Goal: Check status: Check status

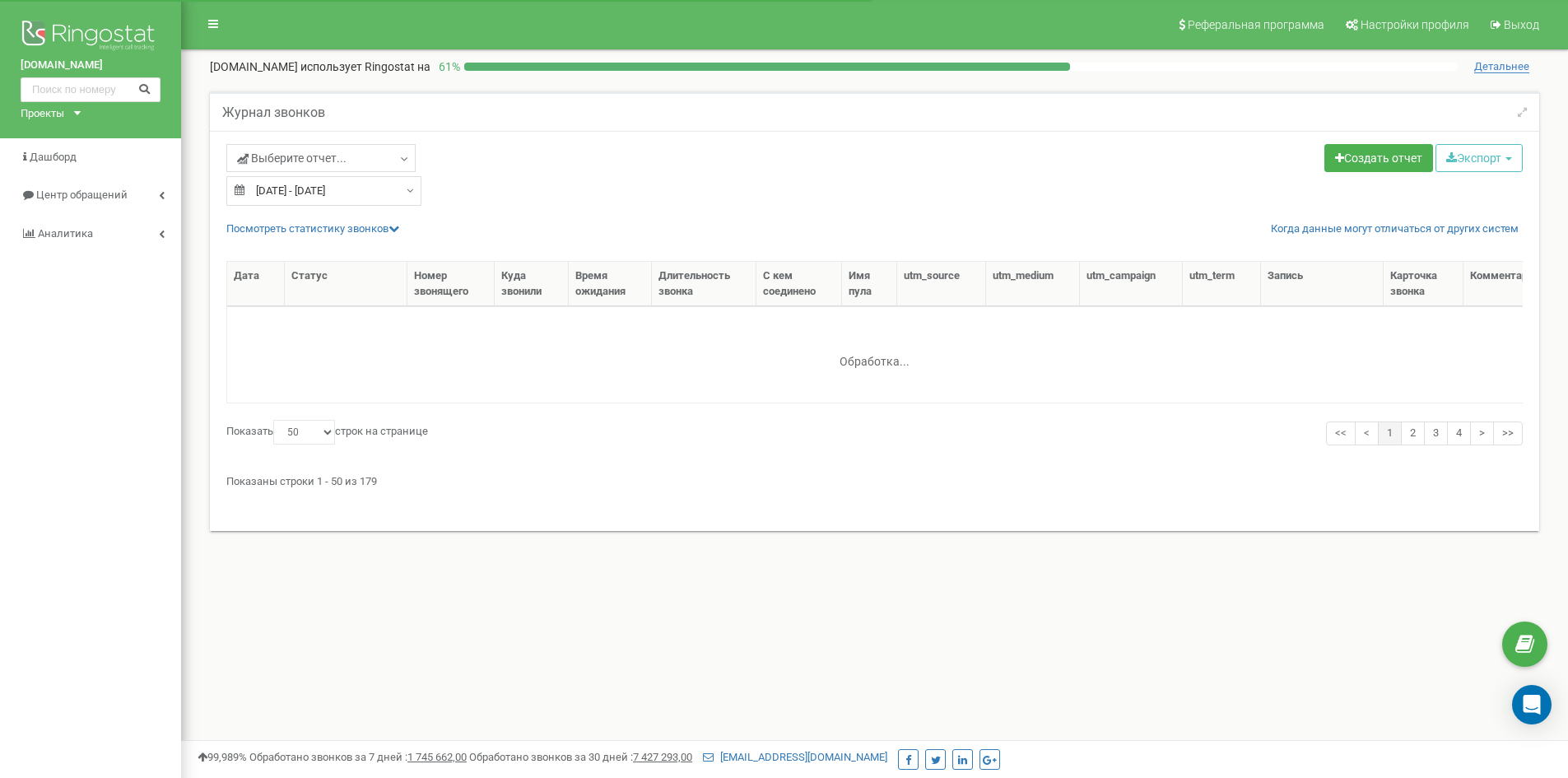
select select "50"
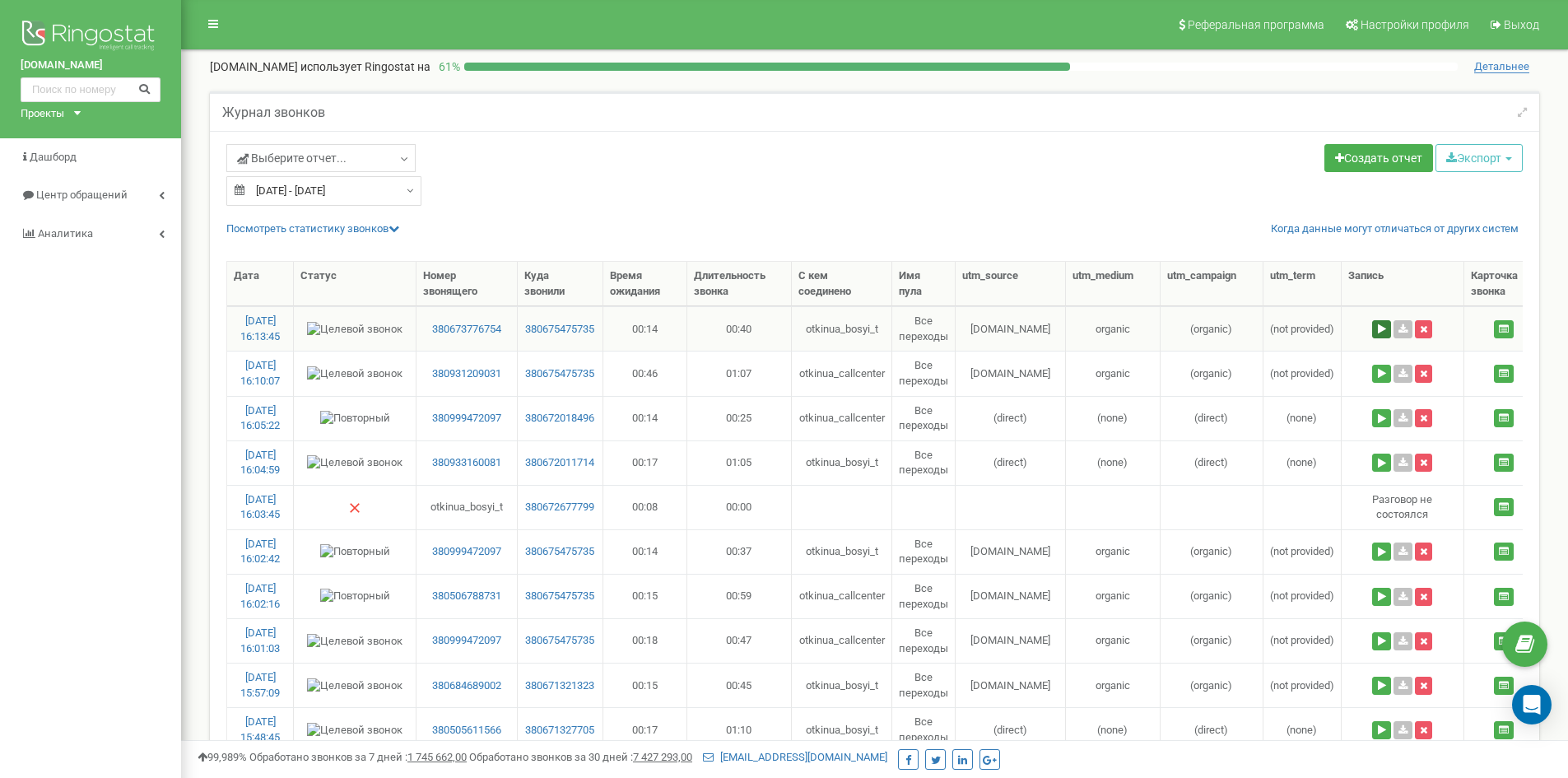
click at [1381, 330] on button at bounding box center [1381, 329] width 19 height 18
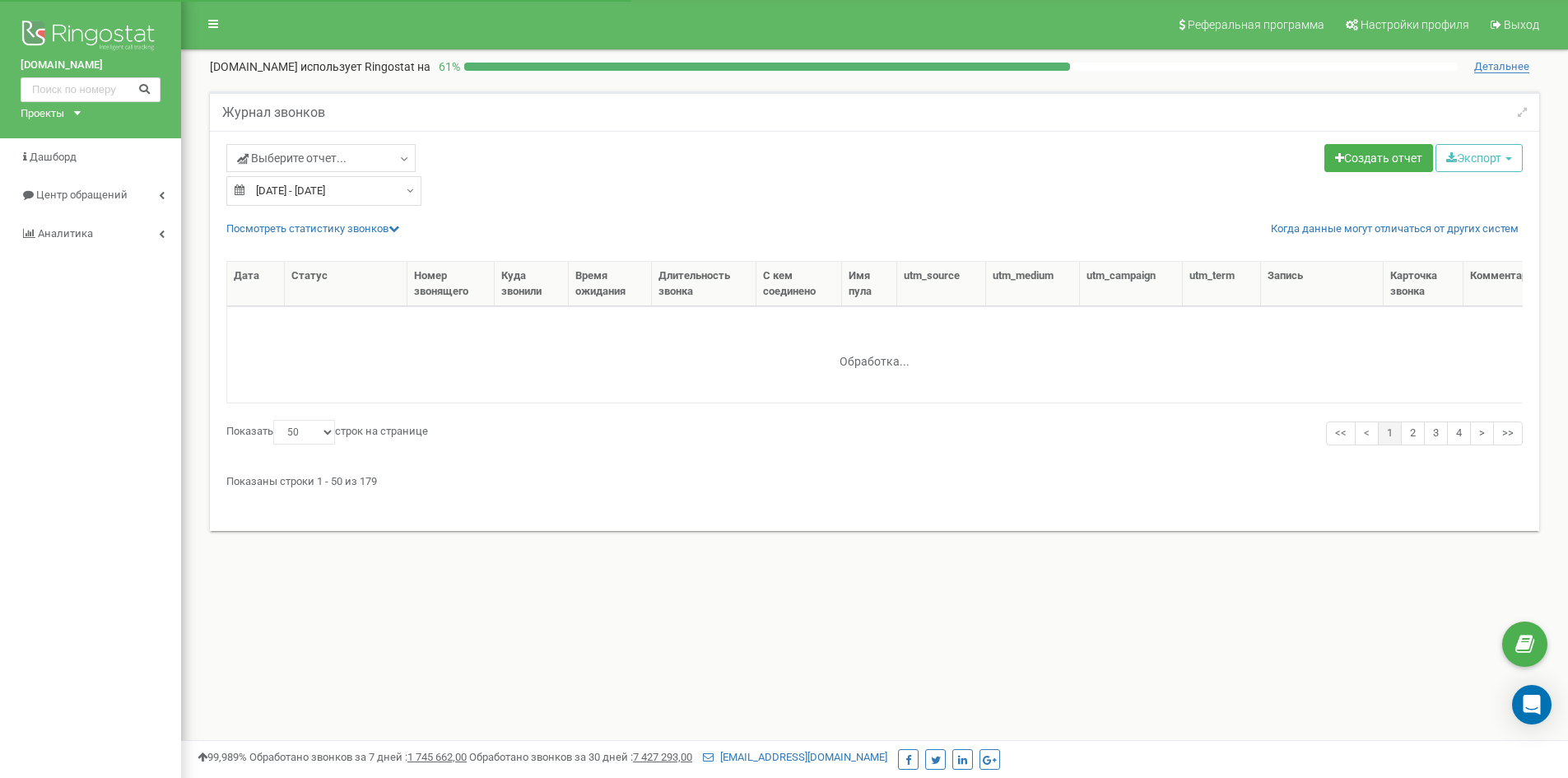
select select "50"
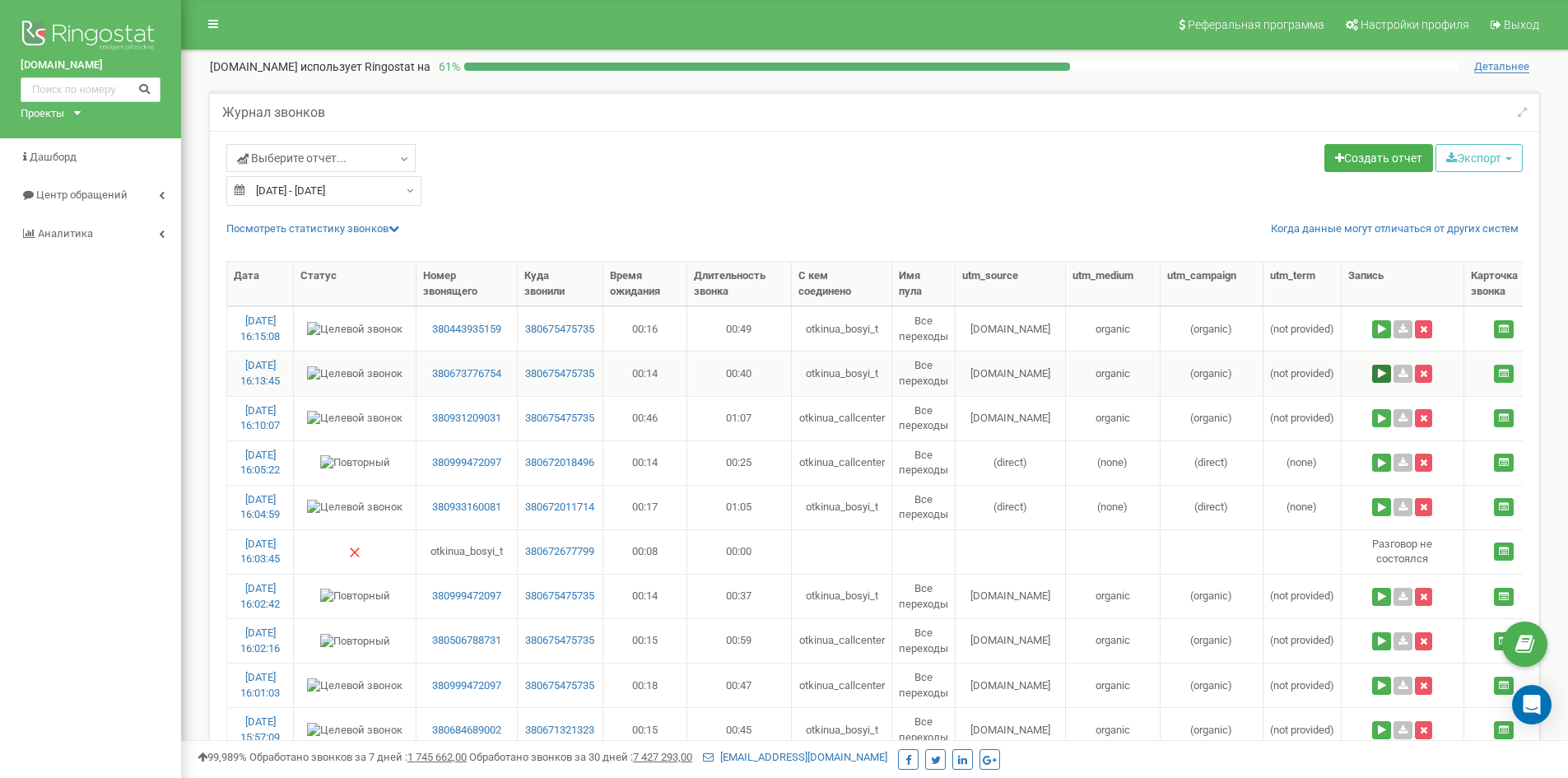
click at [1380, 373] on button at bounding box center [1381, 373] width 19 height 18
click at [1509, 329] on icon at bounding box center [1504, 329] width 10 height 10
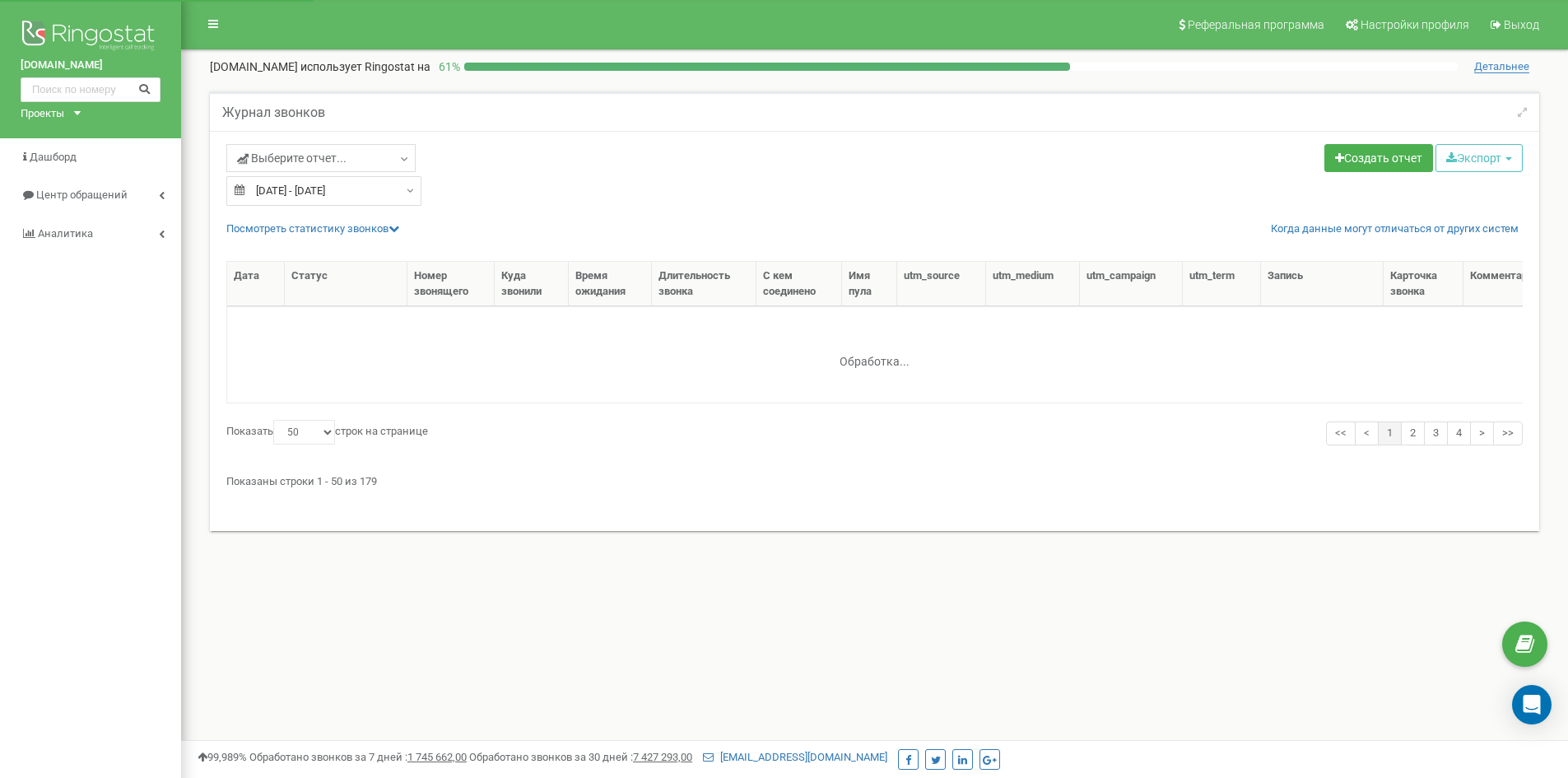
select select "50"
